Goal: Transaction & Acquisition: Book appointment/travel/reservation

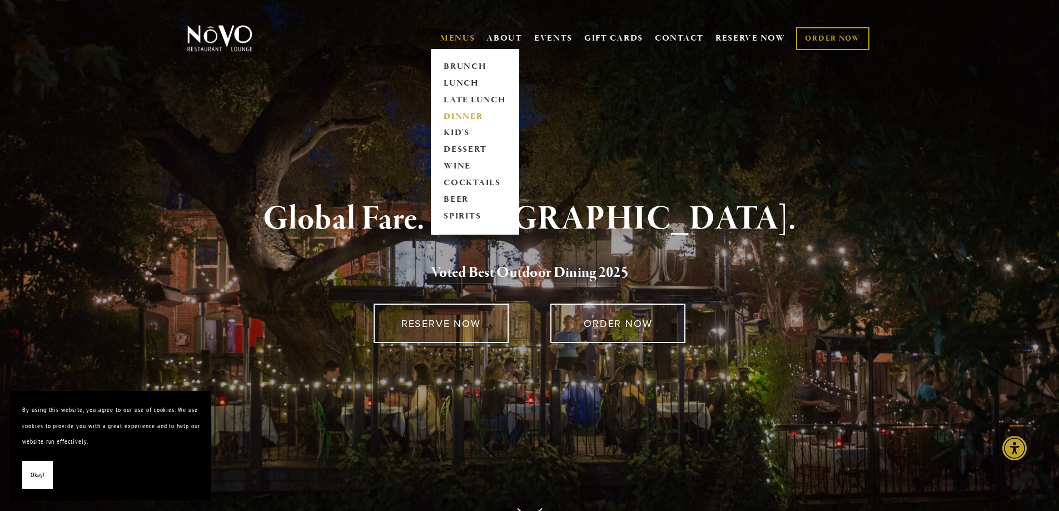
click at [455, 118] on link "DINNER" at bounding box center [474, 116] width 69 height 17
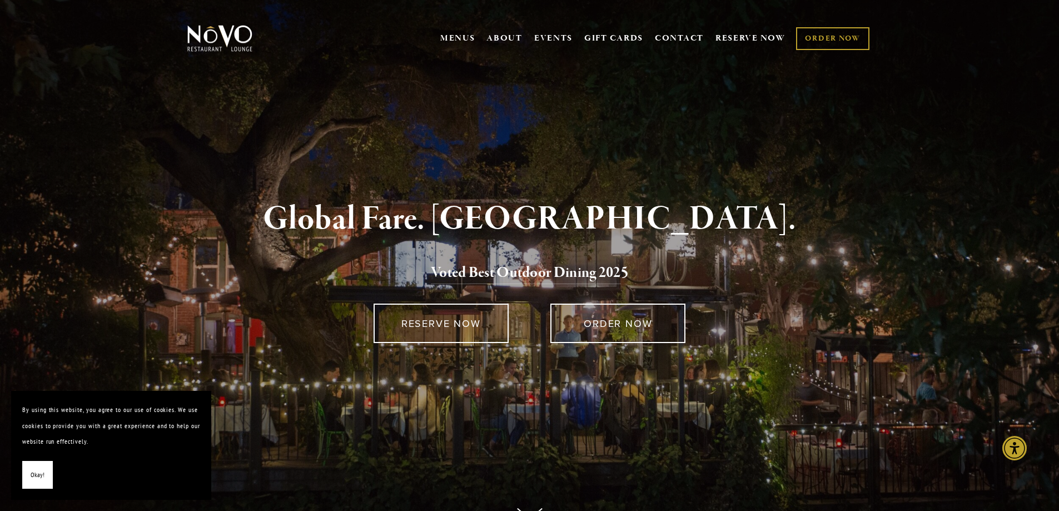
click at [34, 481] on span "Okay!" at bounding box center [38, 475] width 14 height 16
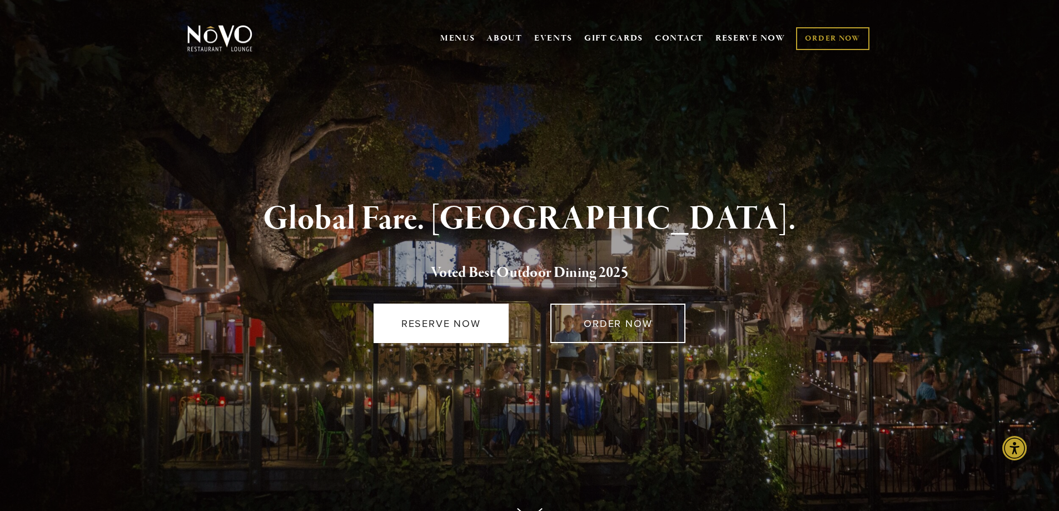
click at [416, 322] on link "RESERVE NOW" at bounding box center [440, 322] width 135 height 39
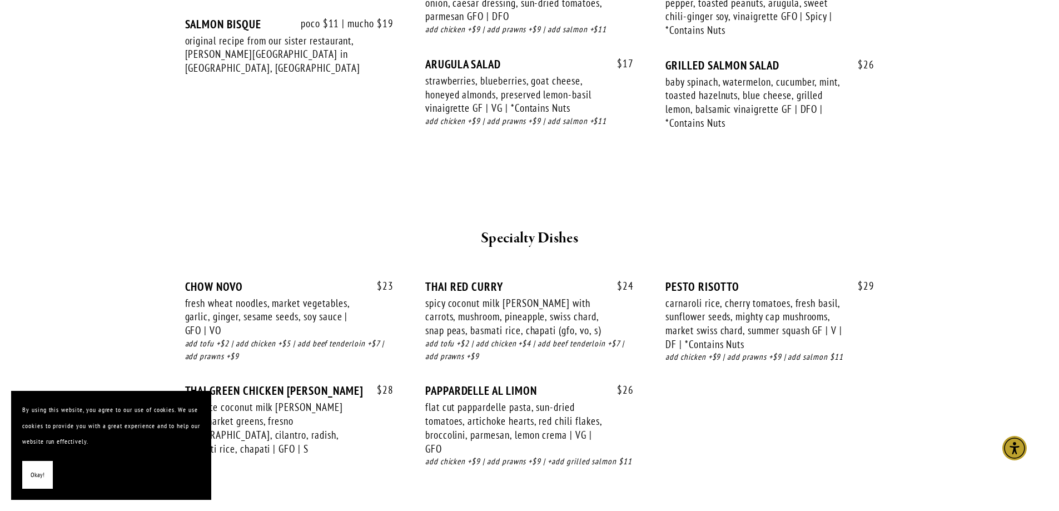
scroll to position [1334, 0]
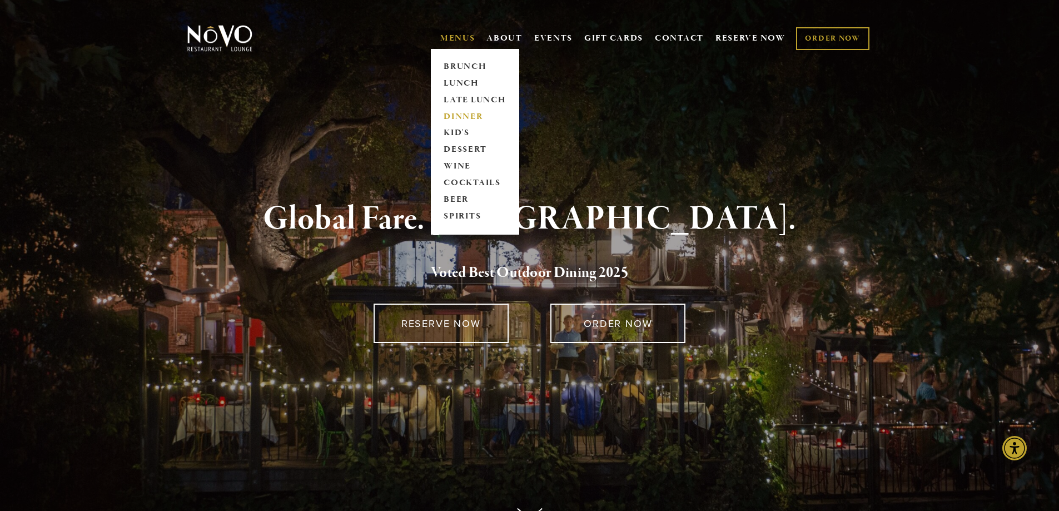
click at [450, 118] on link "DINNER" at bounding box center [474, 116] width 69 height 17
